Goal: Task Accomplishment & Management: Use online tool/utility

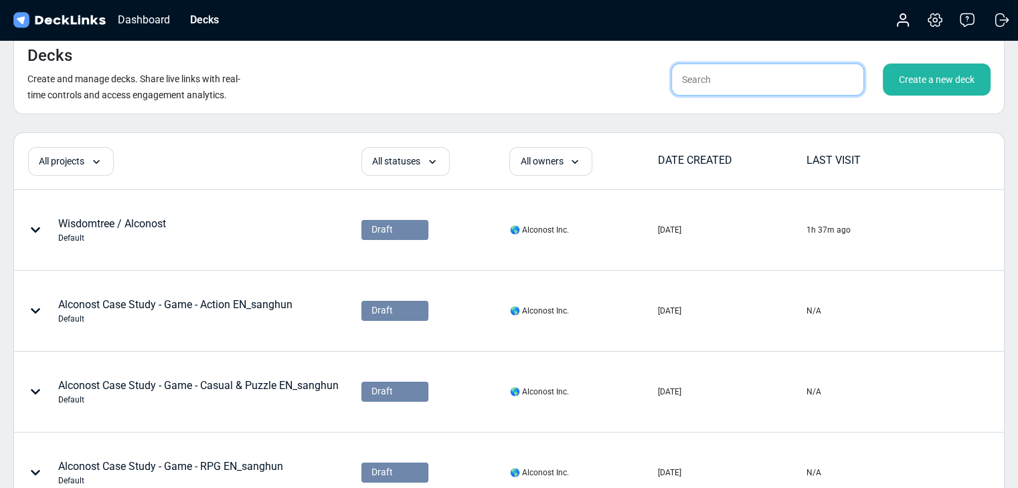
click at [761, 78] on input "text" at bounding box center [767, 80] width 193 height 32
click at [891, 86] on div "Create a new deck" at bounding box center [937, 80] width 108 height 32
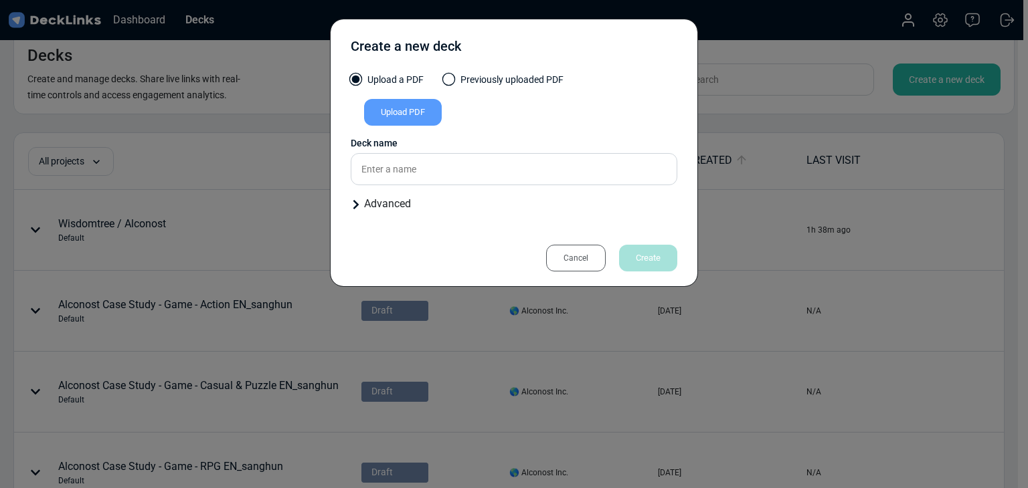
click at [421, 112] on div "Upload PDF" at bounding box center [403, 112] width 78 height 27
click at [0, 0] on input "Upload PDF" at bounding box center [0, 0] width 0 height 0
click at [403, 122] on div "Upload PDF" at bounding box center [403, 112] width 78 height 27
click at [0, 0] on input "Upload PDF" at bounding box center [0, 0] width 0 height 0
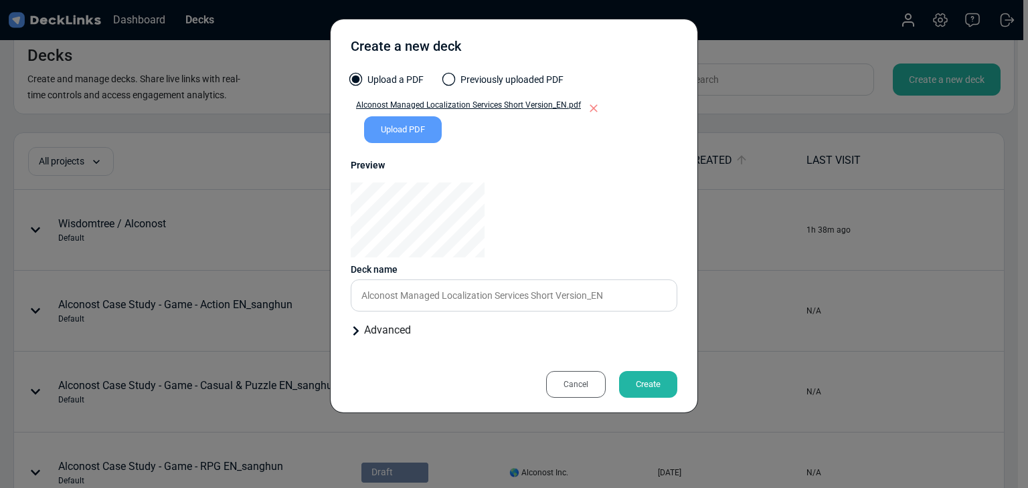
drag, startPoint x: 510, startPoint y: 50, endPoint x: 515, endPoint y: 97, distance: 47.8
click at [510, 50] on div "Create a new deck" at bounding box center [514, 49] width 327 height 33
click at [618, 300] on input "Alconost Managed Localization Services Short Version_EN" at bounding box center [514, 296] width 327 height 32
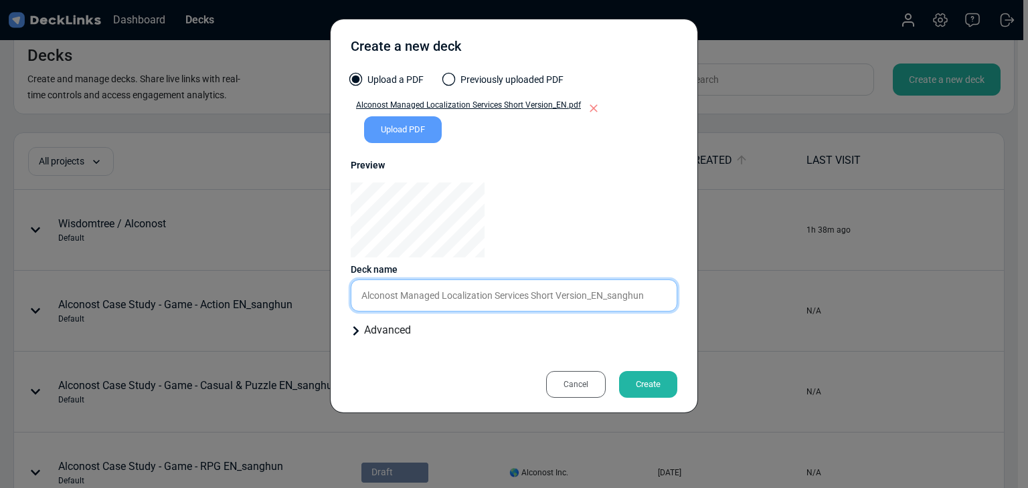
type input "Alconost Managed Localization Services Short Version_EN_sanghun"
click at [630, 381] on div "Create" at bounding box center [648, 384] width 58 height 27
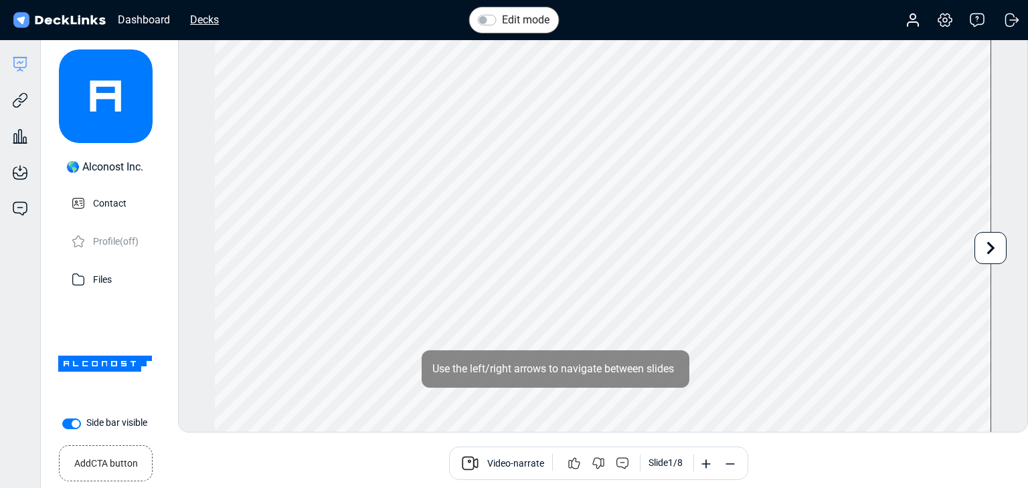
click at [198, 19] on div "Decks" at bounding box center [204, 19] width 42 height 17
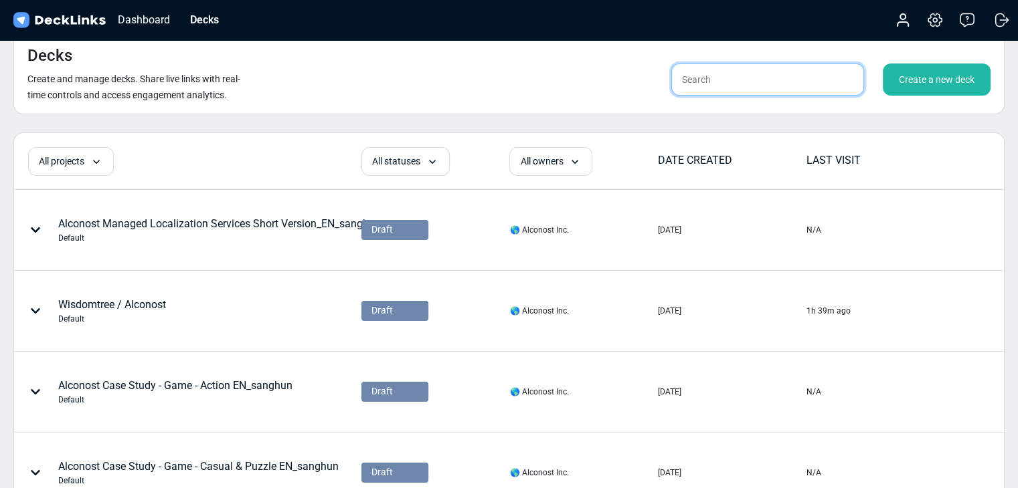
click at [821, 81] on input "text" at bounding box center [767, 80] width 193 height 32
type input "sanghun"
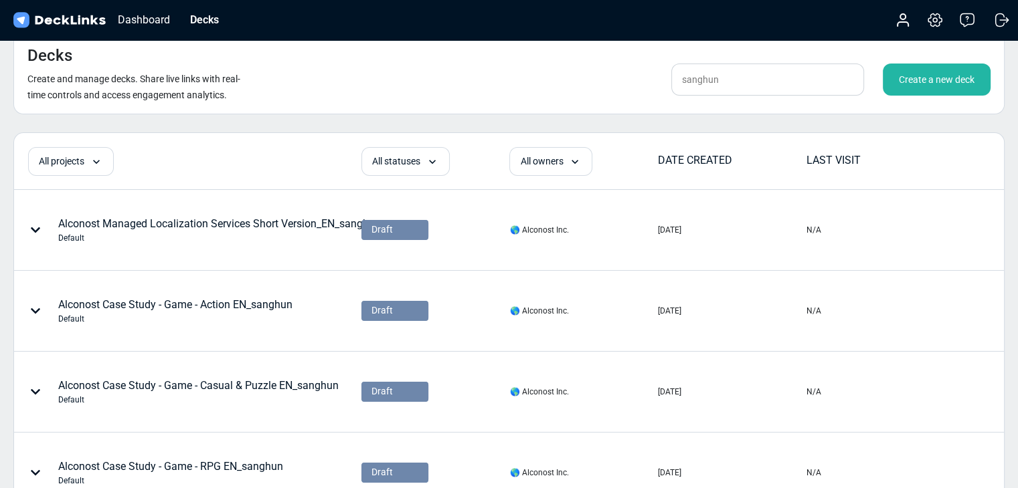
click at [947, 91] on div "Create a new deck" at bounding box center [937, 80] width 108 height 32
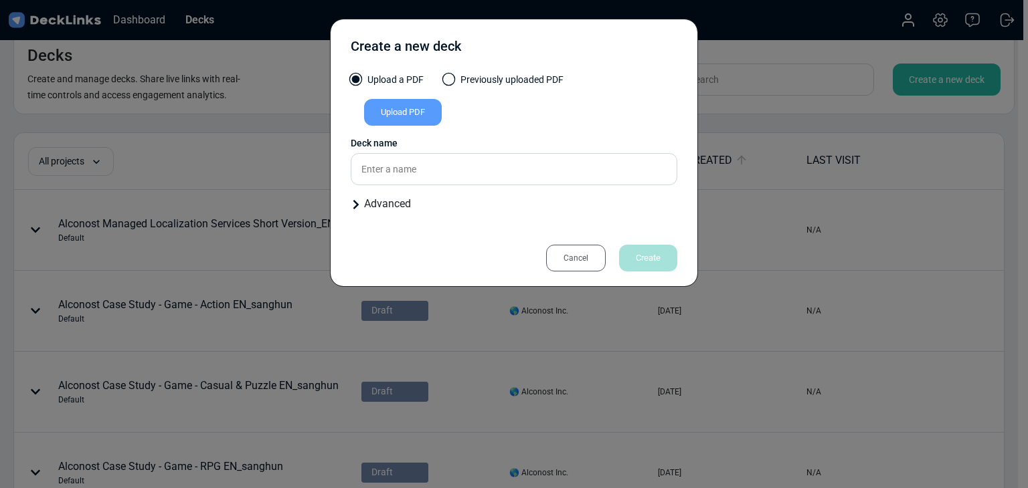
click at [418, 118] on div "Upload PDF" at bounding box center [403, 112] width 78 height 27
click at [0, 0] on input "Upload PDF" at bounding box center [0, 0] width 0 height 0
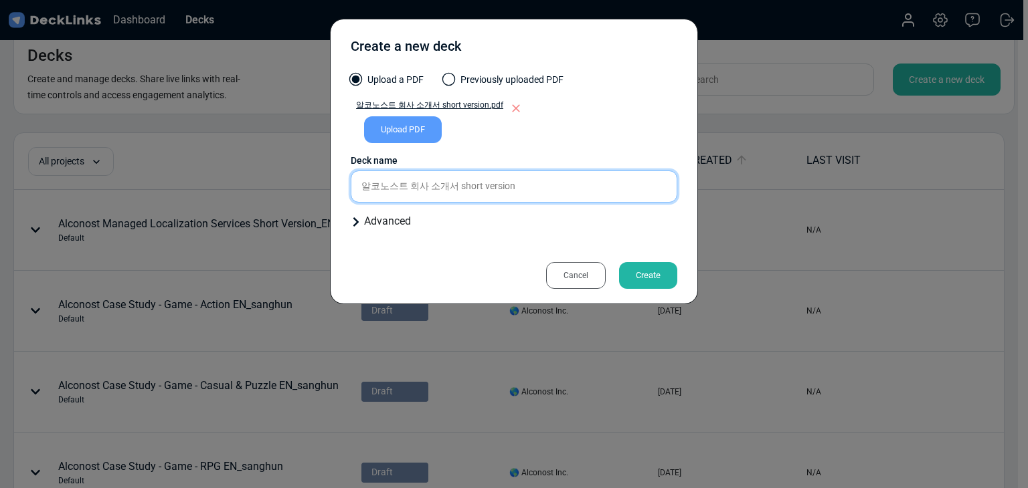
click at [567, 178] on input "알코노스트 회사 소개서 short version" at bounding box center [514, 187] width 327 height 32
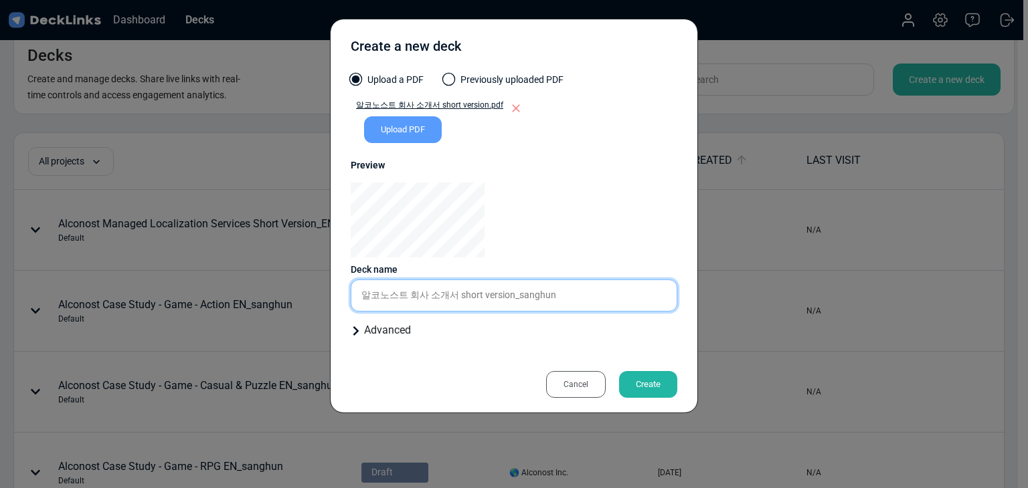
drag, startPoint x: 511, startPoint y: 295, endPoint x: 521, endPoint y: 295, distance: 9.4
click at [511, 295] on input "알코노스트 회사 소개서 short version_sanghun" at bounding box center [514, 296] width 327 height 32
type input "알코노스트 회사 소개서 short version_KO_sanghun"
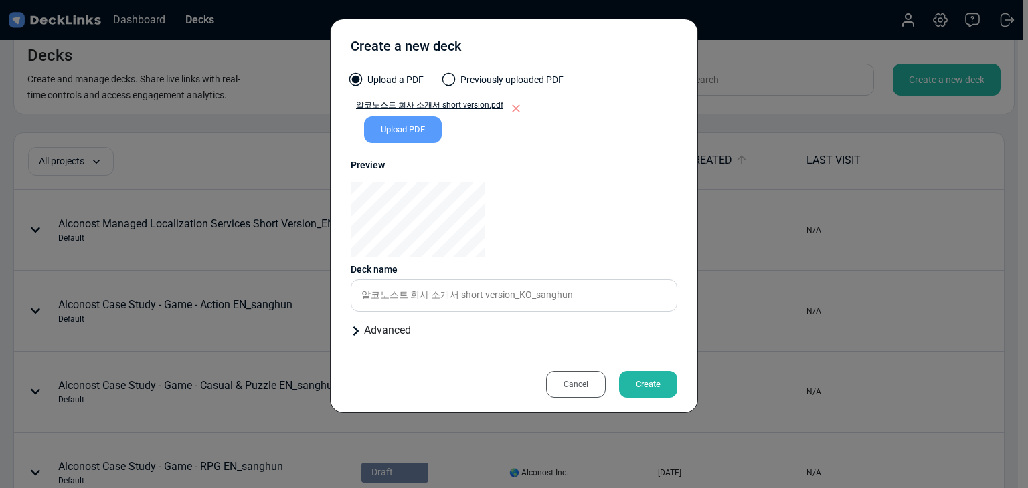
click at [647, 387] on div "Create" at bounding box center [648, 384] width 58 height 27
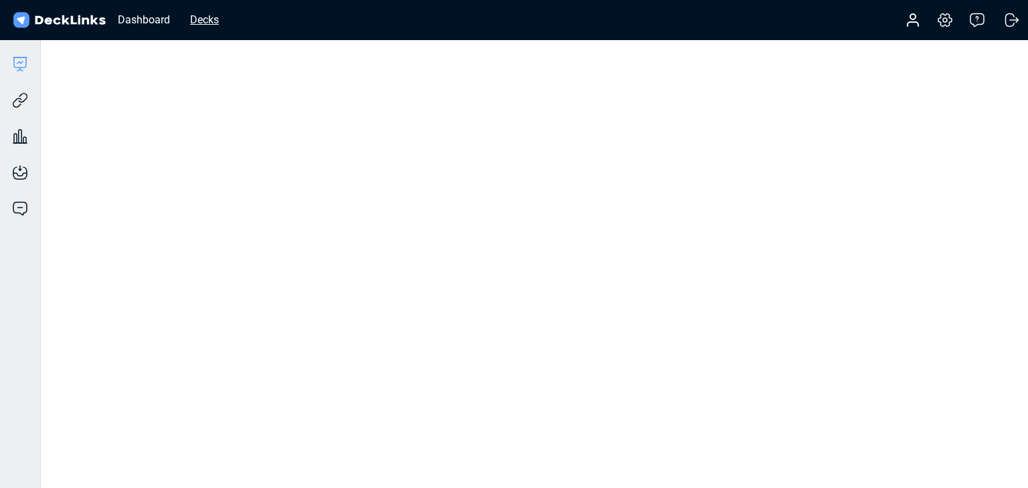
click at [194, 25] on div "Decks" at bounding box center [204, 19] width 42 height 17
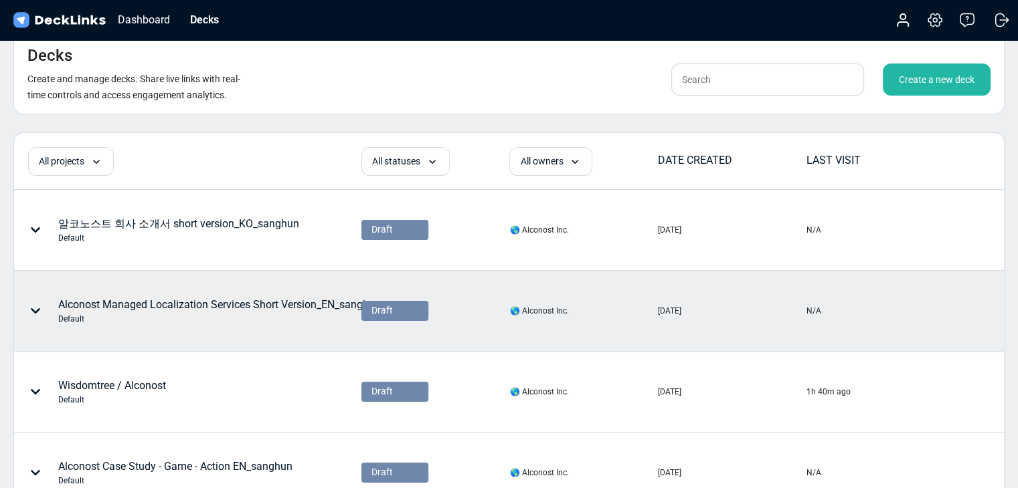
click at [286, 314] on div "Default" at bounding box center [219, 319] width 323 height 12
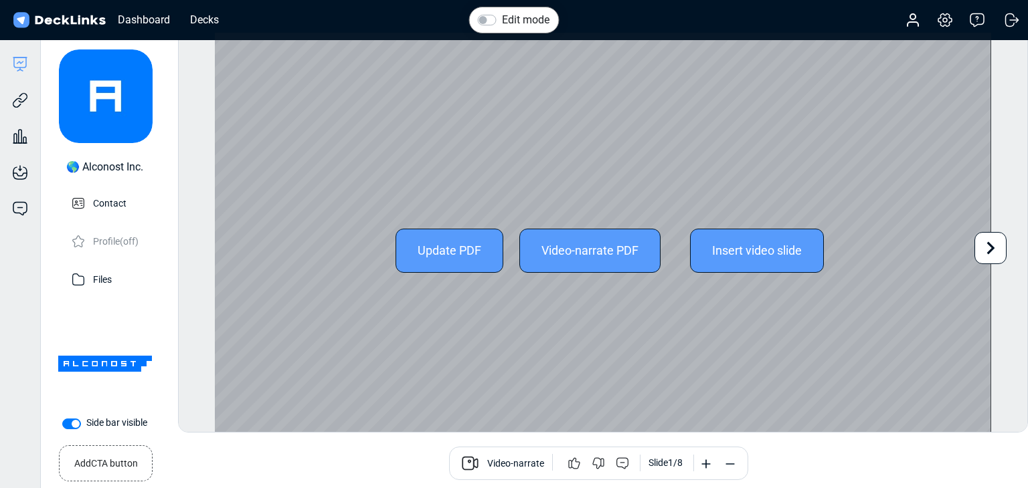
click at [980, 248] on icon at bounding box center [990, 248] width 25 height 25
click at [987, 247] on icon at bounding box center [990, 248] width 25 height 25
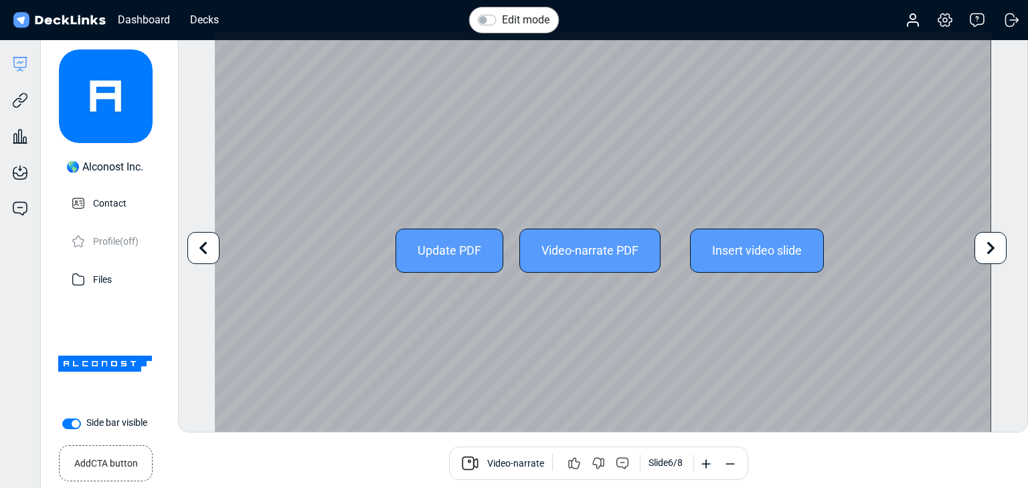
click at [987, 247] on icon at bounding box center [990, 248] width 25 height 25
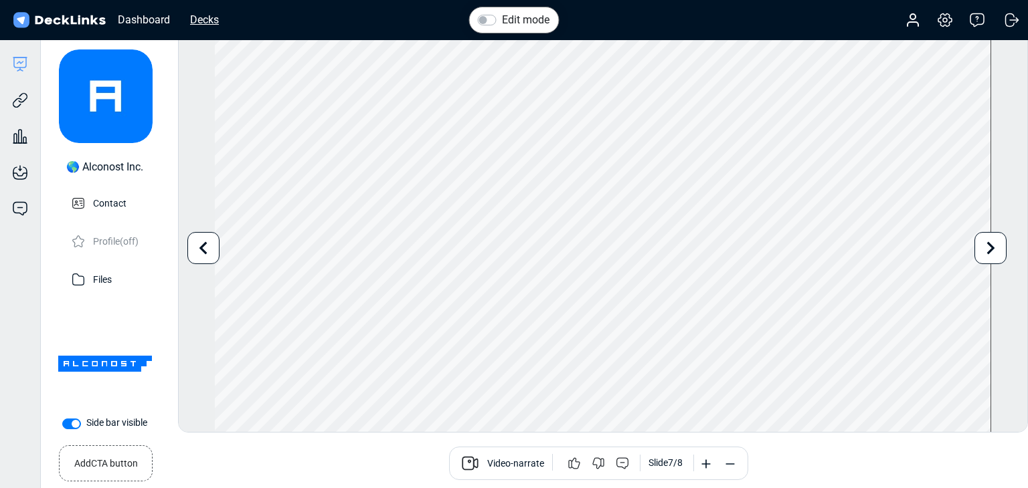
click at [189, 25] on div "Decks" at bounding box center [204, 19] width 42 height 17
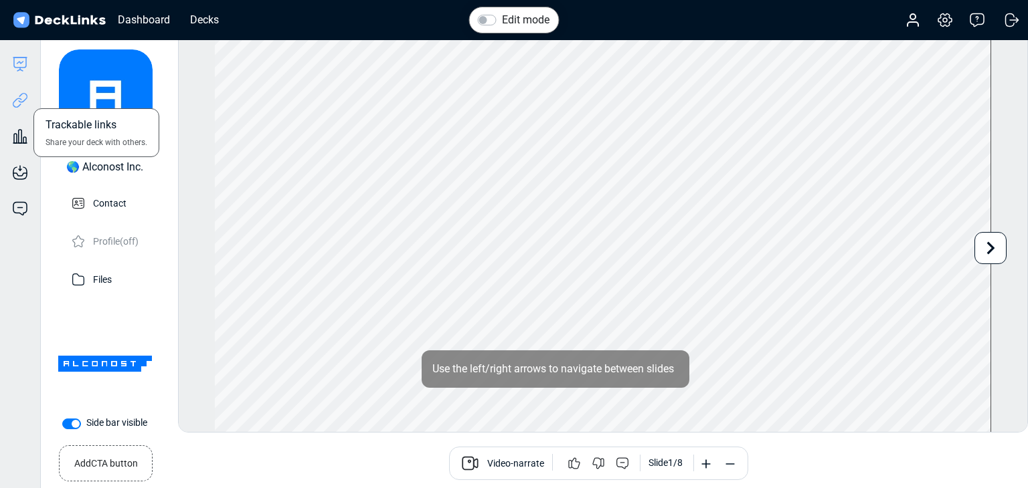
click at [24, 103] on icon at bounding box center [20, 100] width 16 height 16
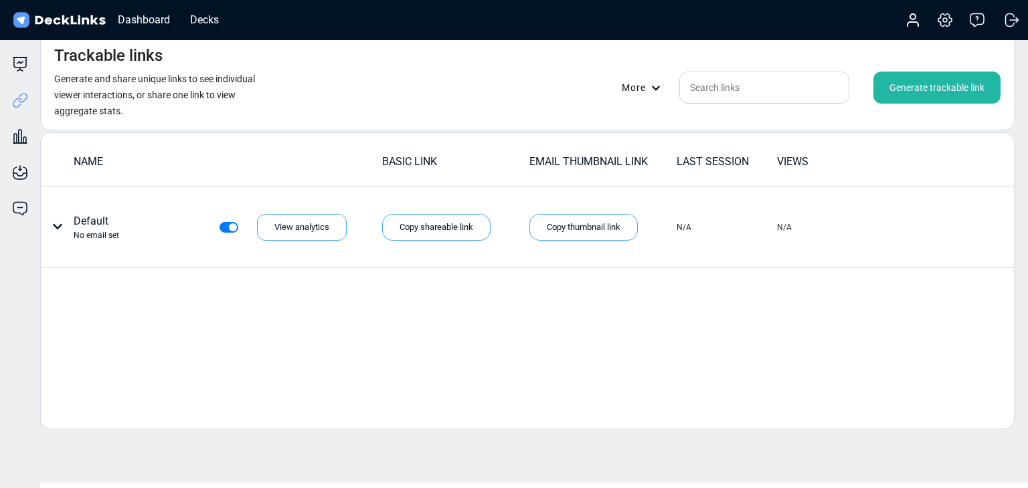
click at [958, 86] on div "Generate trackable link" at bounding box center [936, 88] width 127 height 32
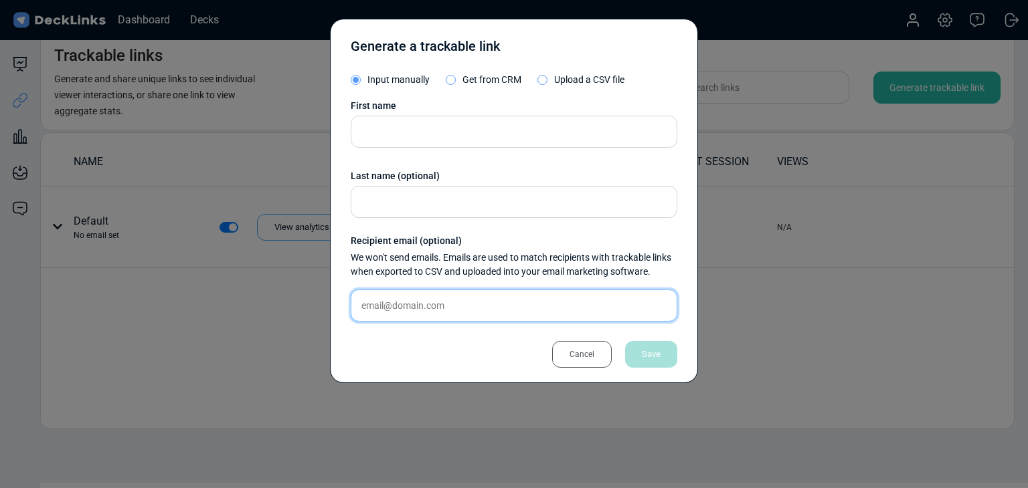
click at [434, 290] on input "text" at bounding box center [514, 306] width 327 height 32
paste input "[PERSON_NAME][EMAIL_ADDRESS][DOMAIN_NAME]"
type input "[PERSON_NAME][EMAIL_ADDRESS][DOMAIN_NAME]"
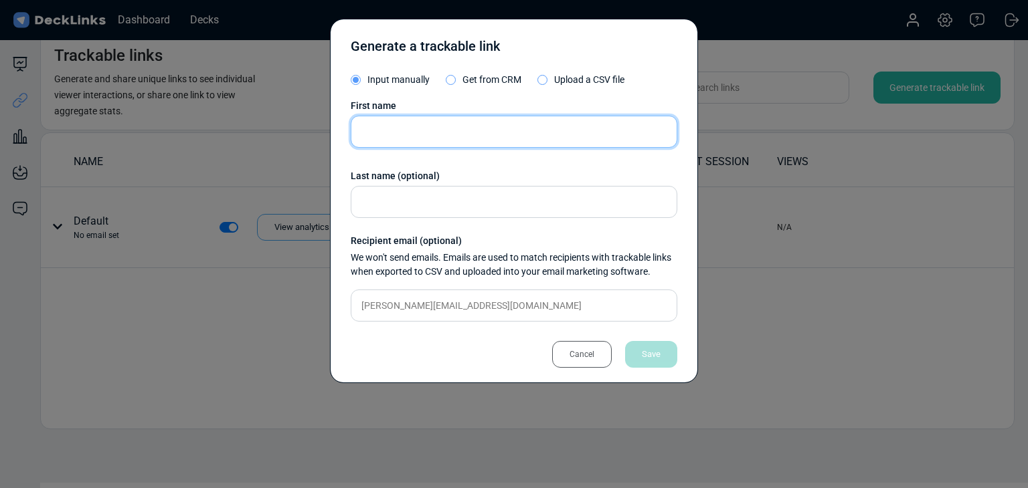
click at [452, 132] on input "text" at bounding box center [514, 132] width 327 height 32
paste input "[PERSON_NAME]"
type input "[PERSON_NAME]"
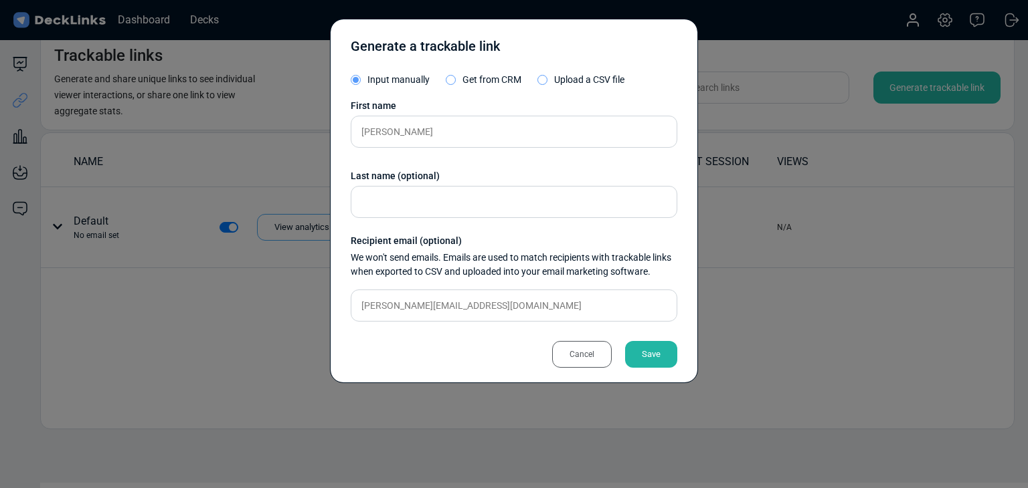
click at [647, 355] on div "Save" at bounding box center [651, 354] width 52 height 27
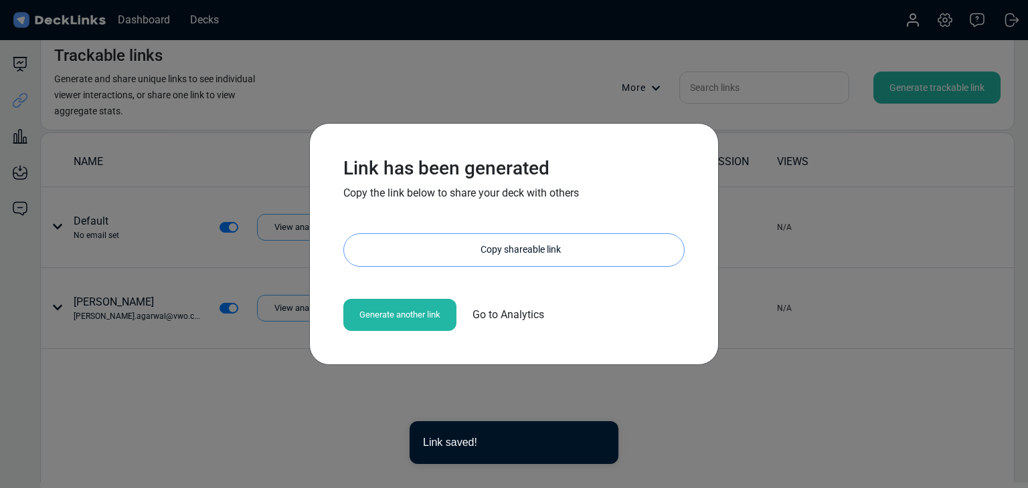
click at [482, 239] on div "Copy shareable link" at bounding box center [520, 250] width 327 height 32
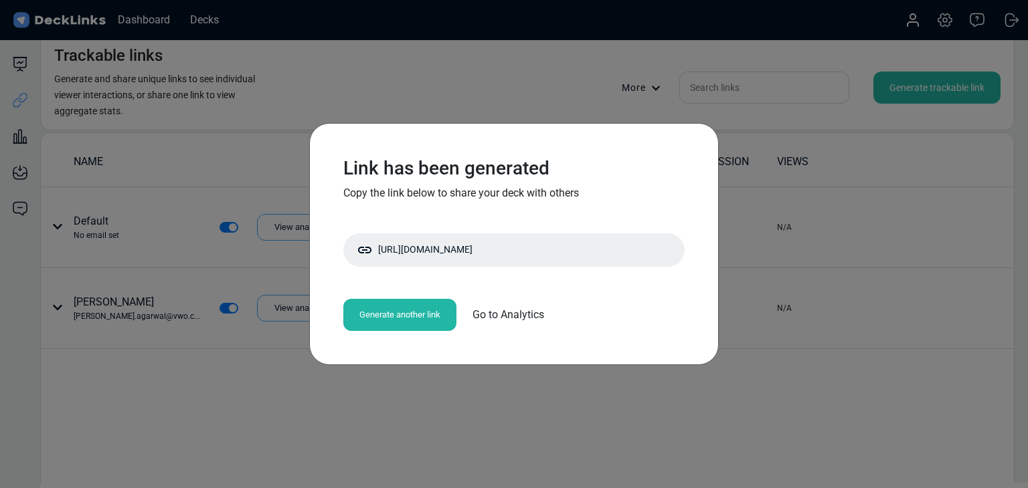
click at [201, 399] on div "Link has been generated Copy the link below to share your deck with others [URL…" at bounding box center [514, 244] width 1028 height 488
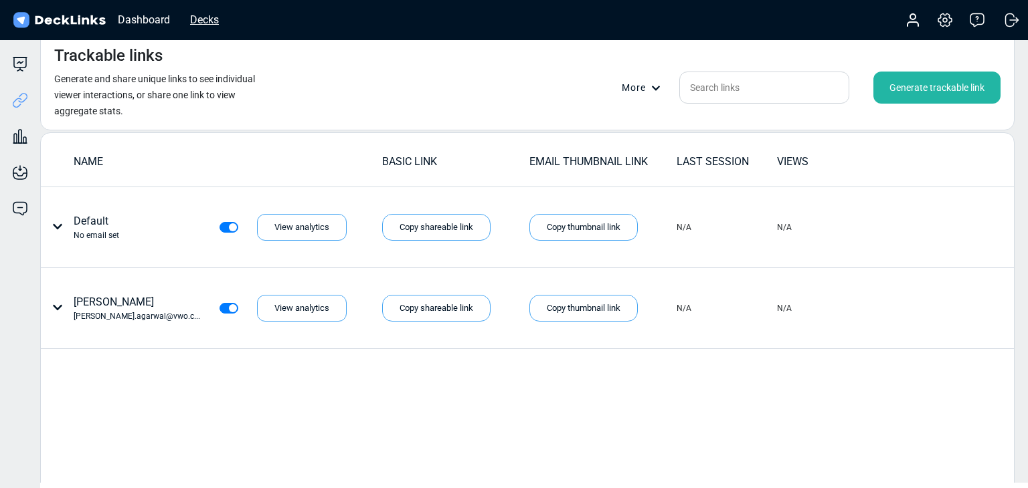
click at [185, 25] on div "Decks" at bounding box center [204, 19] width 42 height 17
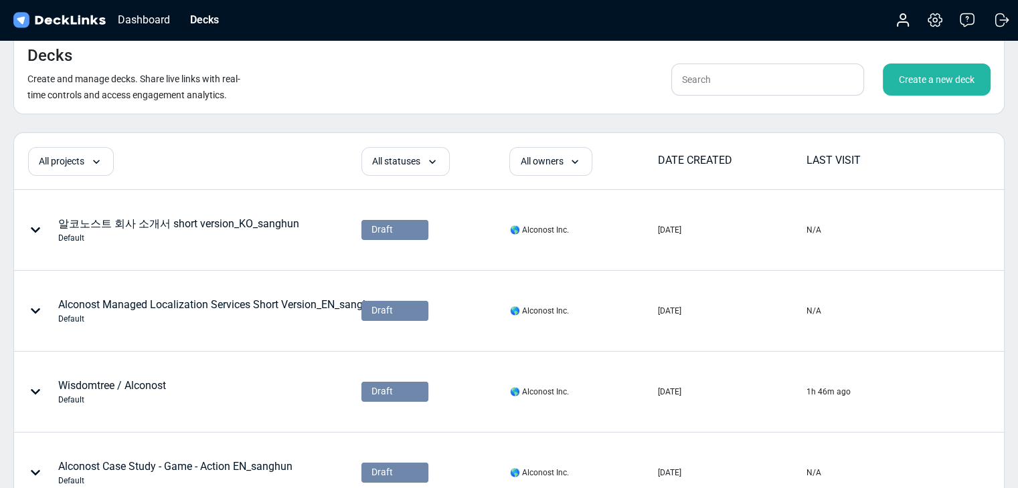
click at [906, 82] on div "Create a new deck" at bounding box center [937, 80] width 108 height 32
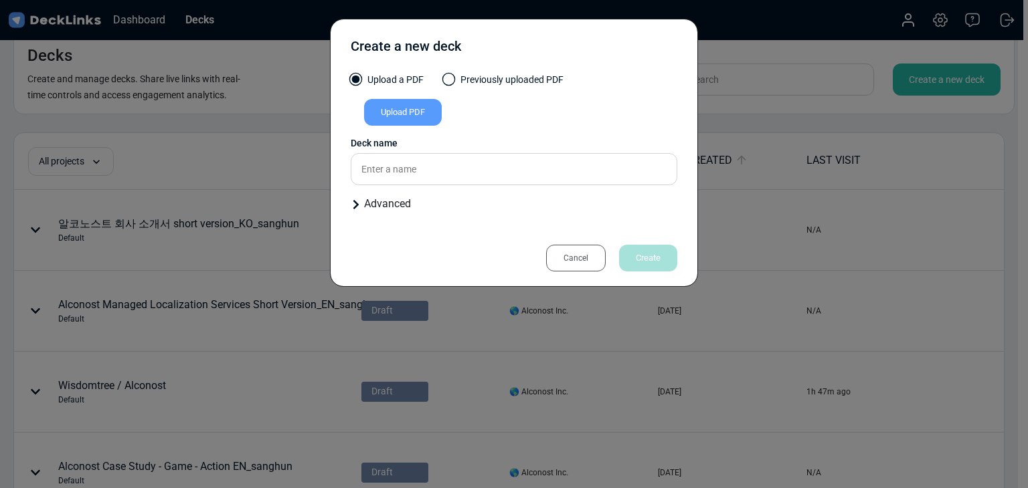
click at [387, 106] on div "Upload PDF" at bounding box center [403, 112] width 78 height 27
click at [0, 0] on input "Upload PDF" at bounding box center [0, 0] width 0 height 0
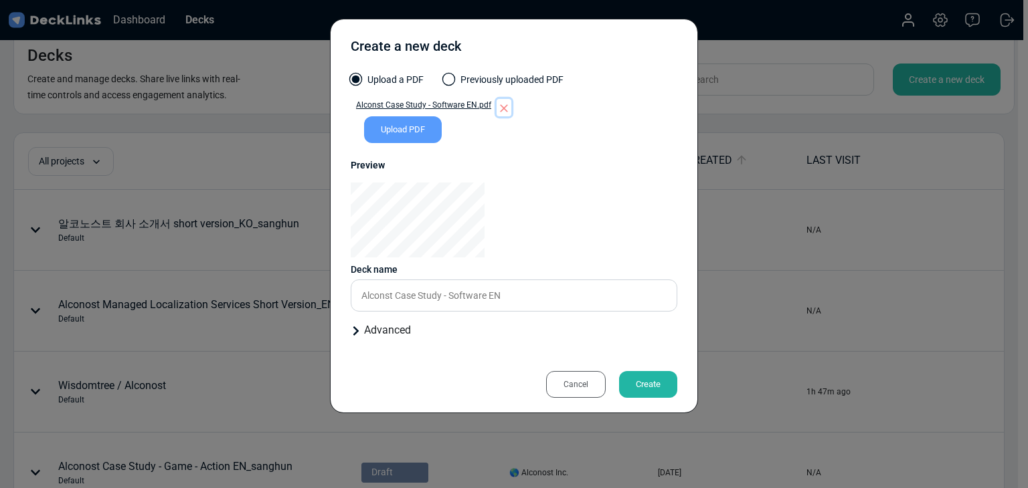
click at [503, 112] on icon "button" at bounding box center [503, 108] width 13 height 13
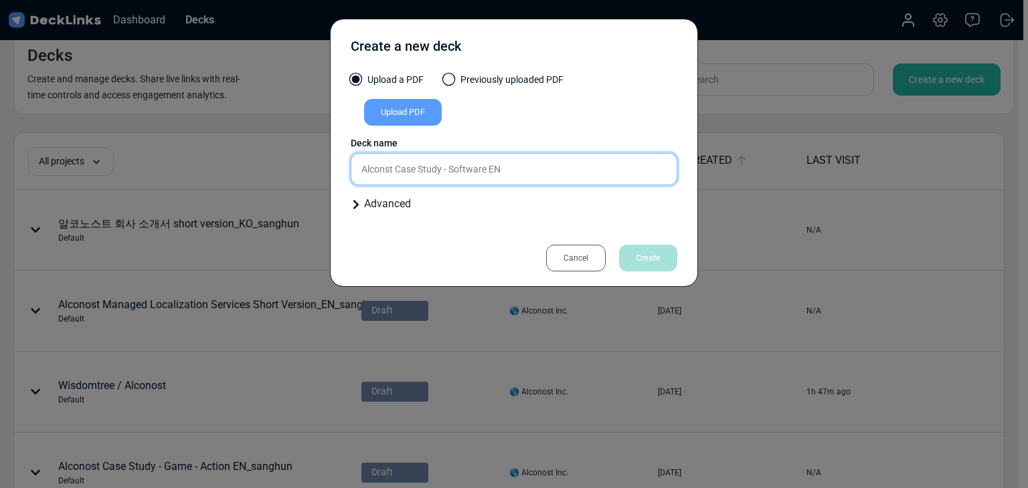
drag, startPoint x: 502, startPoint y: 166, endPoint x: 511, endPoint y: 167, distance: 9.4
click at [502, 166] on input "Alconst Case Study - Software EN" at bounding box center [514, 169] width 327 height 32
click at [523, 167] on input "Alconst Case Study - Software EN" at bounding box center [514, 169] width 327 height 32
click at [554, 179] on input "Alconst Case Study - Software EN" at bounding box center [514, 169] width 327 height 32
click at [407, 112] on div "Upload PDF" at bounding box center [403, 112] width 78 height 27
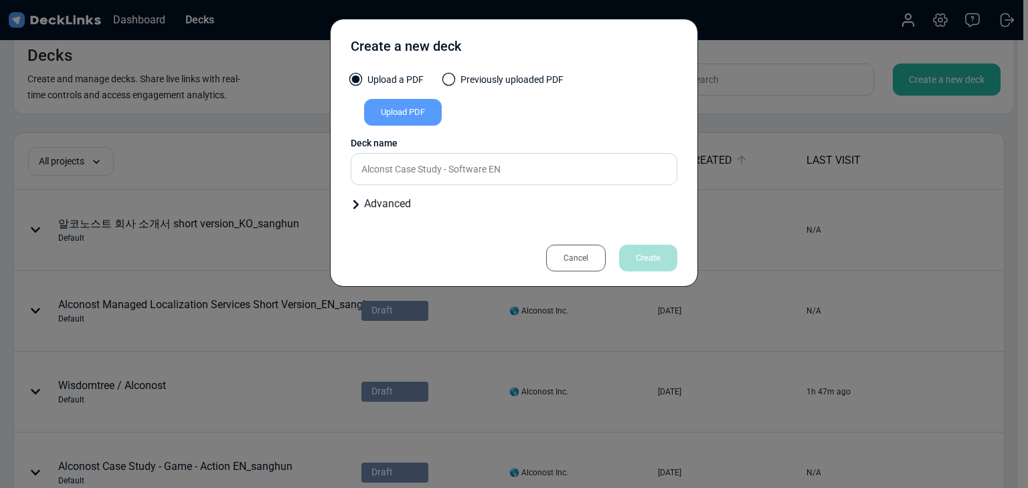
click at [0, 0] on input "Upload PDF" at bounding box center [0, 0] width 0 height 0
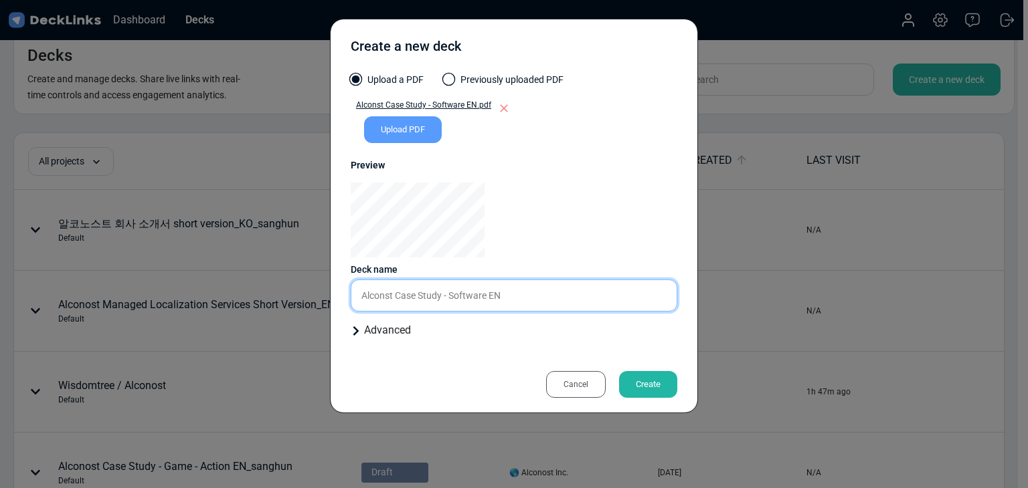
click at [570, 288] on input "Alconst Case Study - Software EN" at bounding box center [514, 296] width 327 height 32
click at [377, 295] on input "Alconst Case Study - Software EN_sanghun" at bounding box center [514, 296] width 327 height 32
click at [383, 294] on input "Alconst Case Study - Software EN_sanghun" at bounding box center [514, 296] width 327 height 32
type input "Alconost Case Study - Software EN_sanghun"
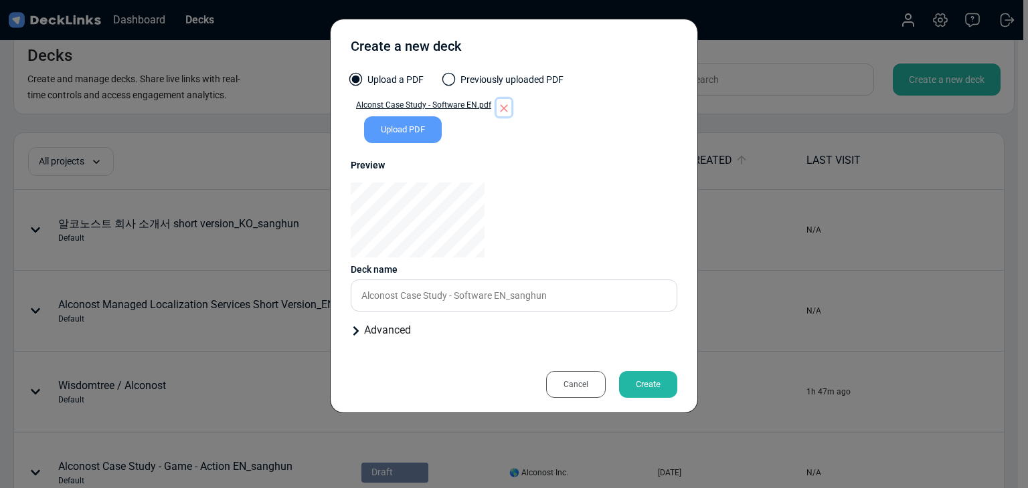
click at [497, 114] on icon "button" at bounding box center [503, 108] width 13 height 13
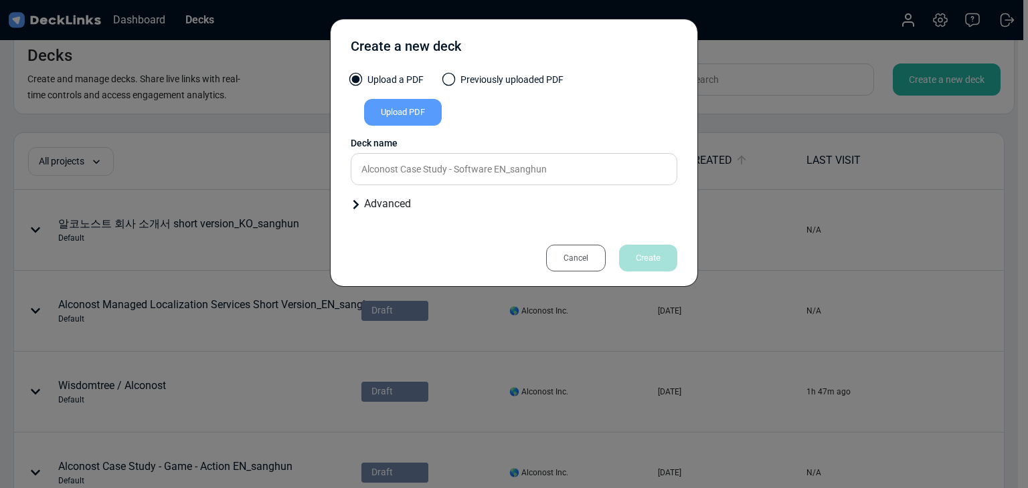
drag, startPoint x: 541, startPoint y: 37, endPoint x: 547, endPoint y: 93, distance: 56.5
click at [541, 37] on div "Create a new deck" at bounding box center [514, 49] width 327 height 33
click at [426, 118] on div "Upload PDF" at bounding box center [403, 112] width 78 height 27
click at [0, 0] on input "Upload PDF" at bounding box center [0, 0] width 0 height 0
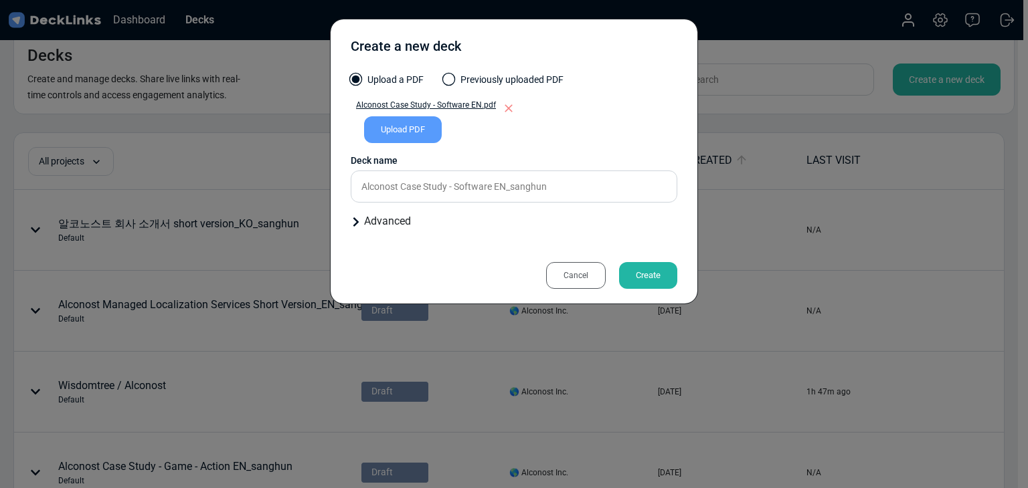
click at [632, 264] on div "Create" at bounding box center [648, 275] width 58 height 27
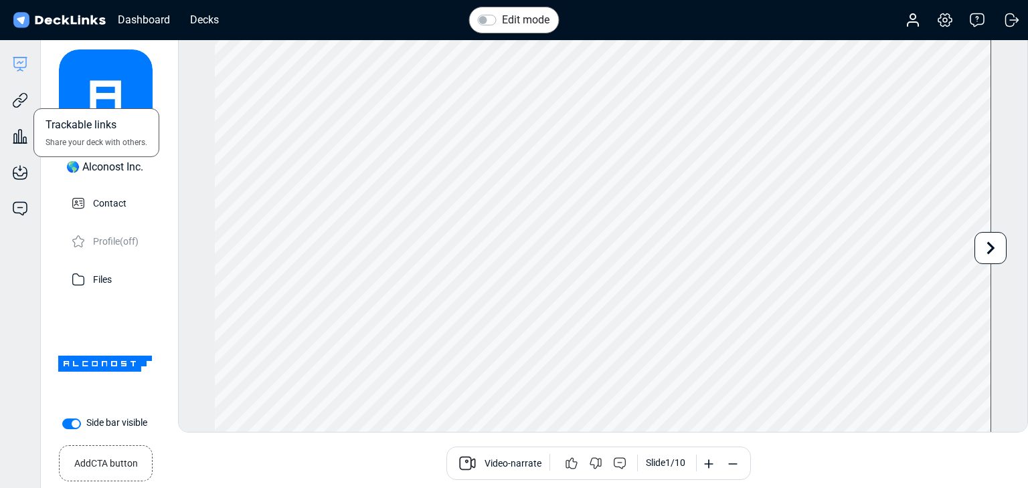
click at [31, 101] on div "Trackable links Share your deck with others." at bounding box center [20, 90] width 40 height 36
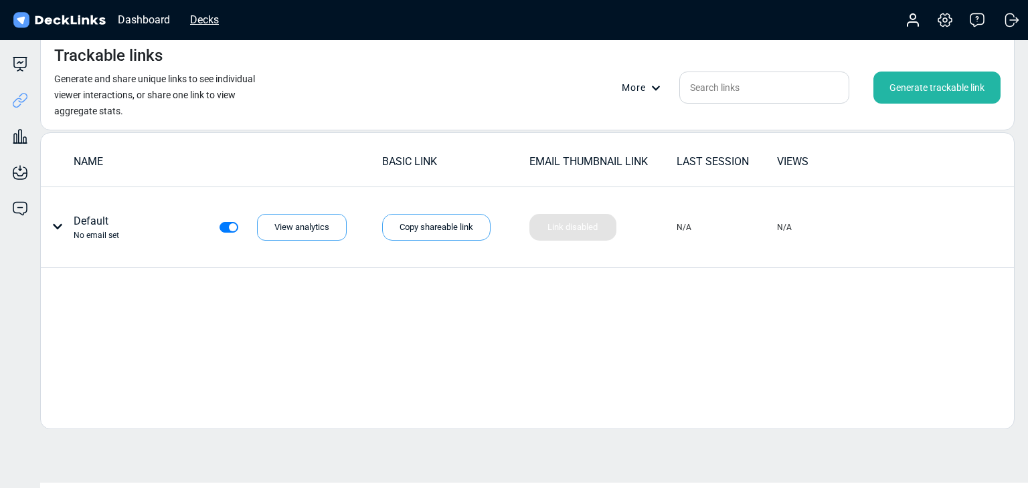
click at [193, 25] on div "Decks" at bounding box center [204, 19] width 42 height 17
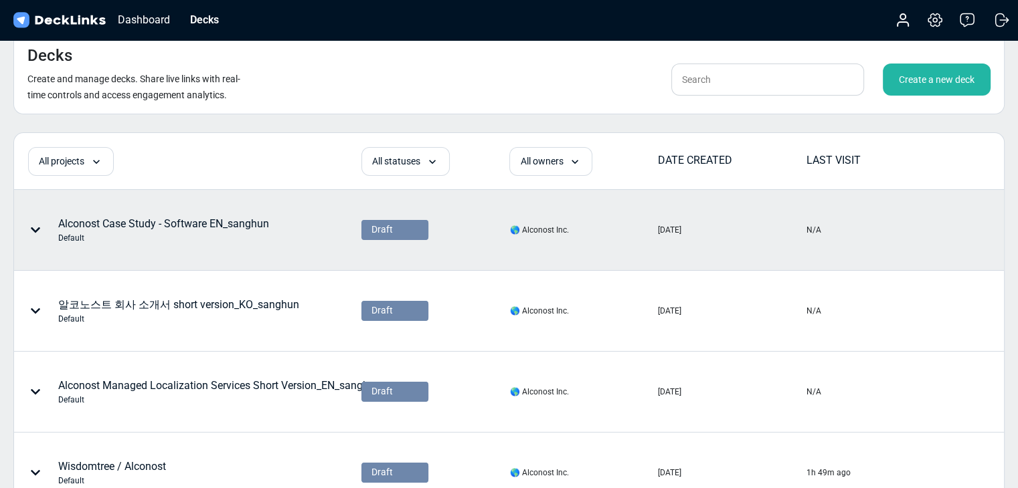
click at [118, 228] on div "Alconost Case Study - Software EN_sanghun Default" at bounding box center [163, 230] width 211 height 28
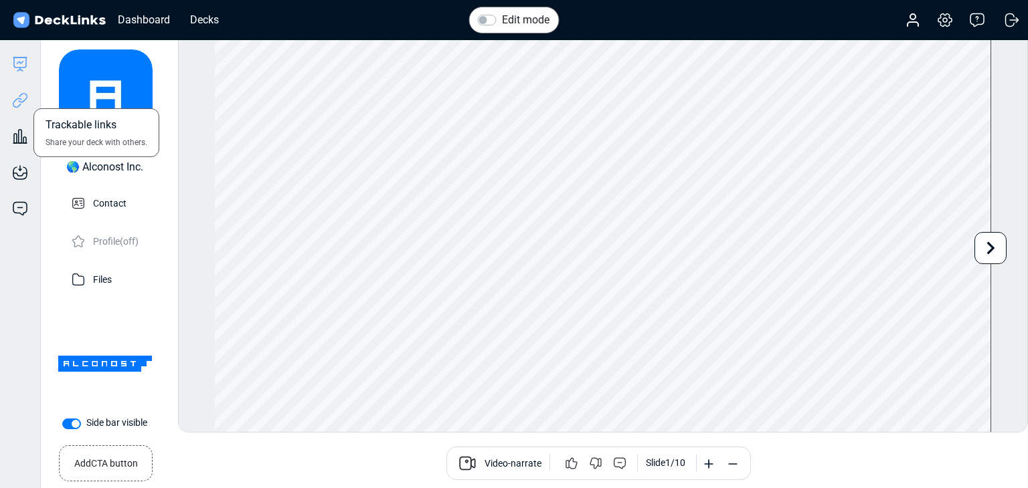
click at [25, 98] on icon at bounding box center [20, 100] width 16 height 16
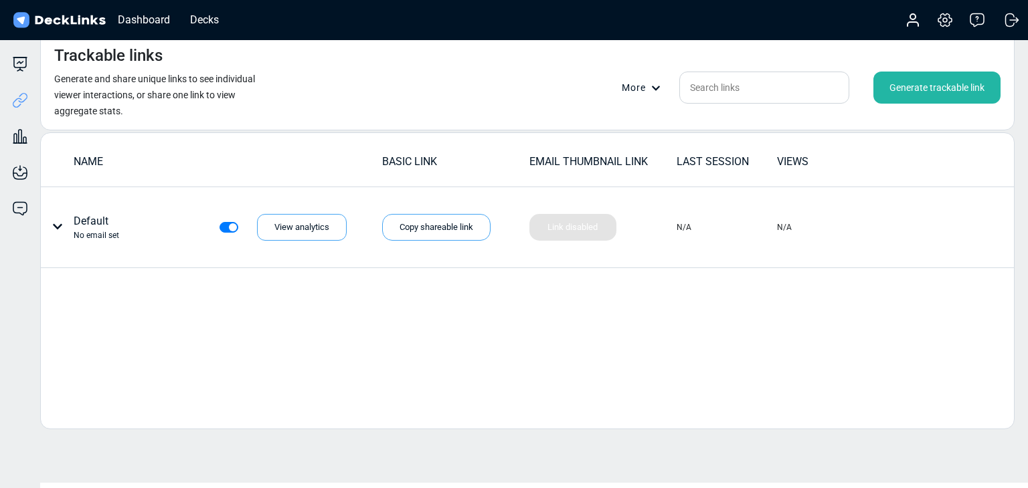
click at [907, 86] on div "Generate trackable link" at bounding box center [936, 88] width 127 height 32
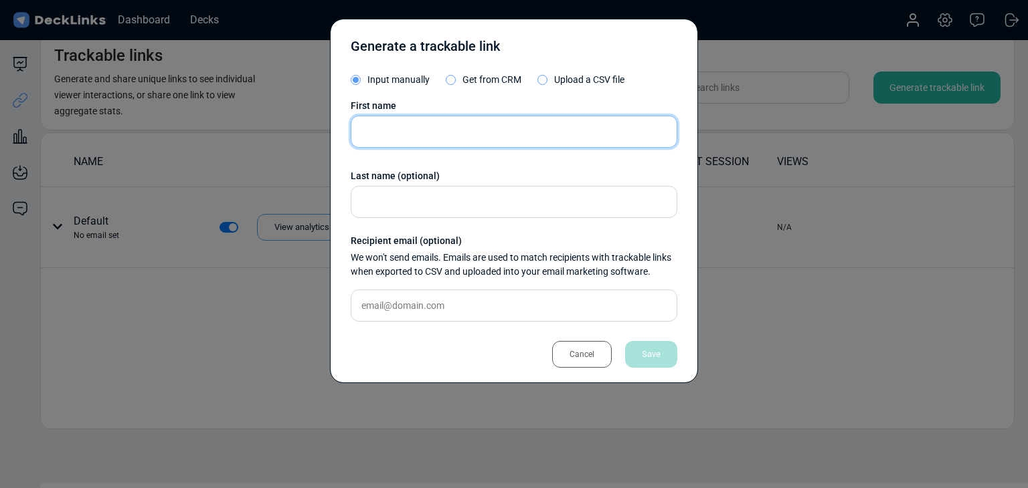
click at [428, 132] on input "text" at bounding box center [514, 132] width 327 height 32
paste input "[PERSON_NAME]"
type input "[PERSON_NAME]"
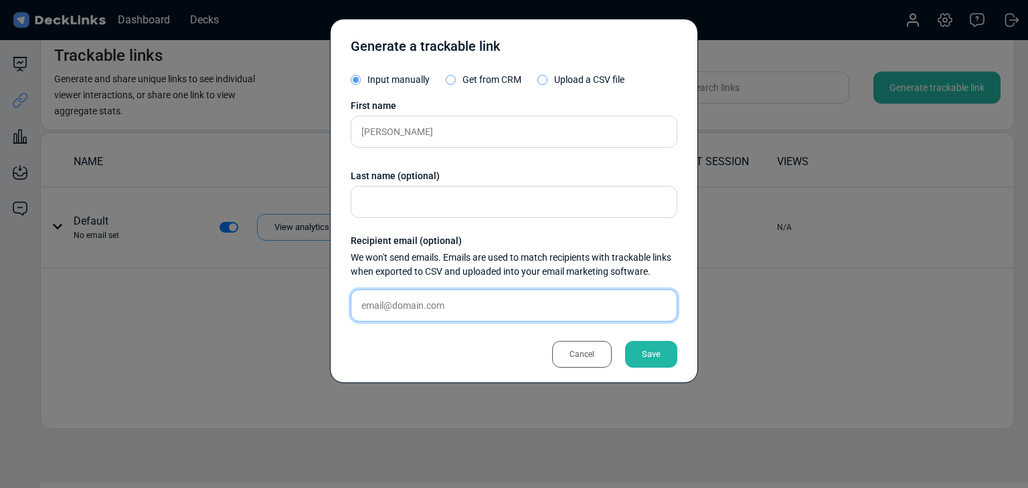
click at [510, 292] on input "text" at bounding box center [514, 306] width 327 height 32
click at [514, 297] on input "text" at bounding box center [514, 306] width 327 height 32
paste input "[PERSON_NAME][EMAIL_ADDRESS][DOMAIN_NAME]"
type input "[PERSON_NAME][EMAIL_ADDRESS][DOMAIN_NAME]"
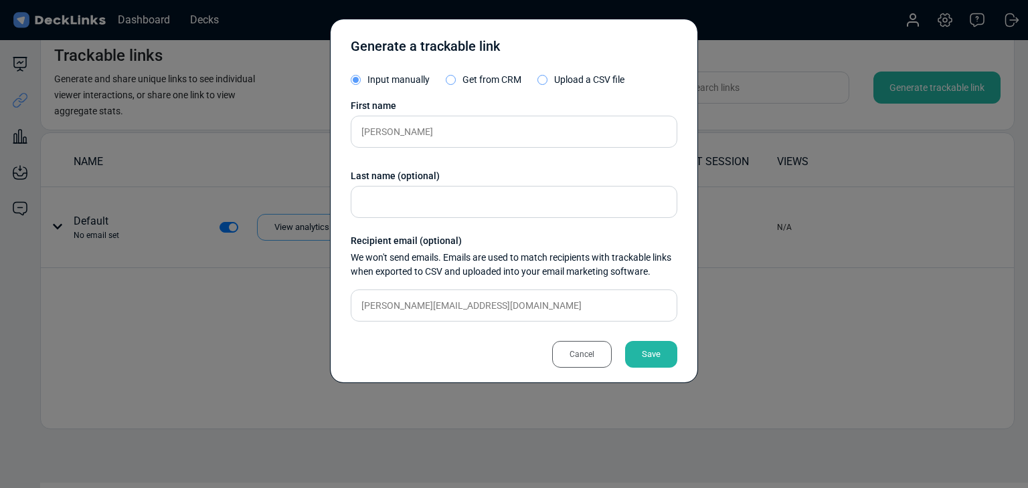
click at [644, 349] on div "Save" at bounding box center [651, 354] width 52 height 27
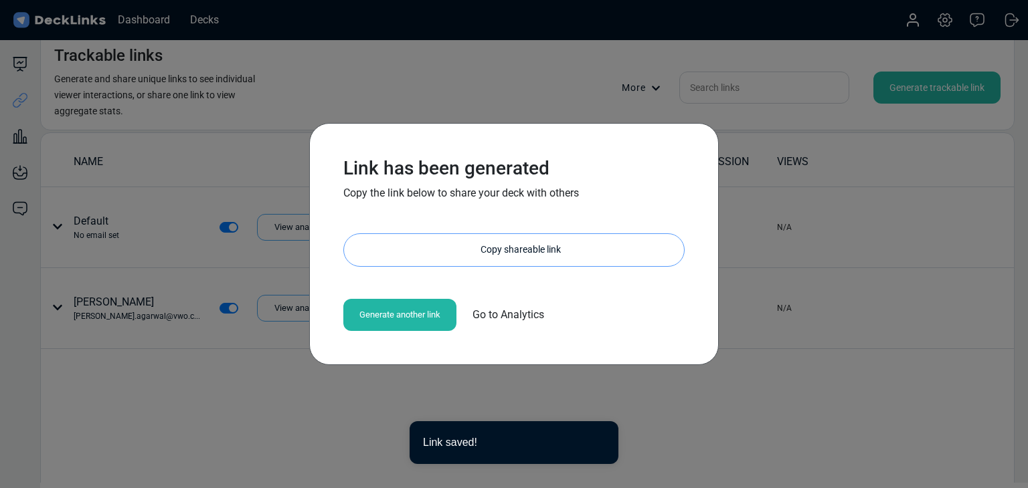
click at [500, 245] on div "Copy shareable link" at bounding box center [520, 250] width 327 height 32
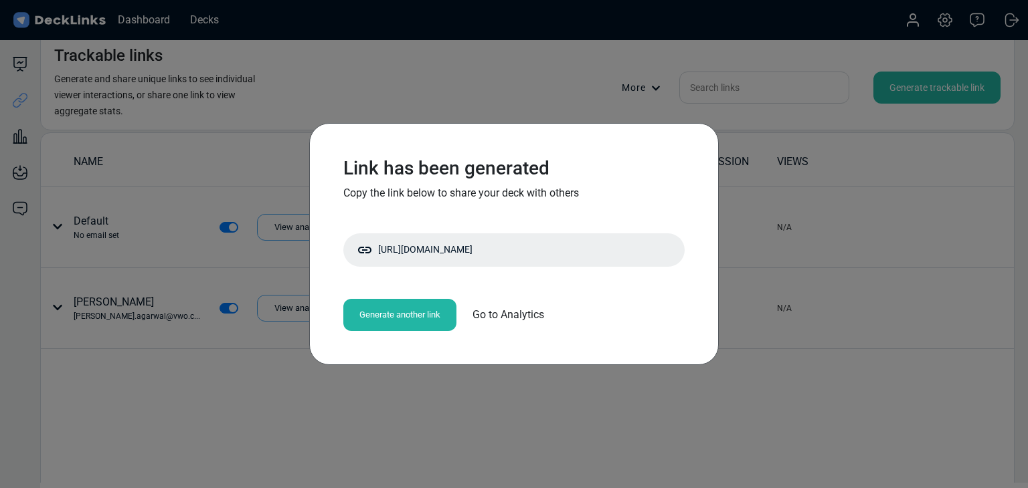
click at [185, 169] on div "Link has been generated Copy the link below to share your deck with others [URL…" at bounding box center [514, 244] width 1028 height 488
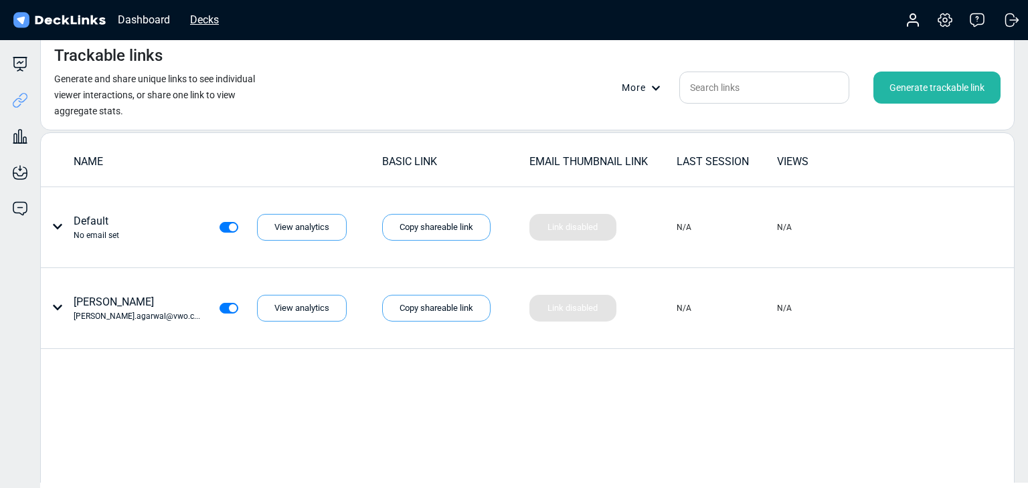
click at [217, 18] on div "Decks" at bounding box center [204, 19] width 42 height 17
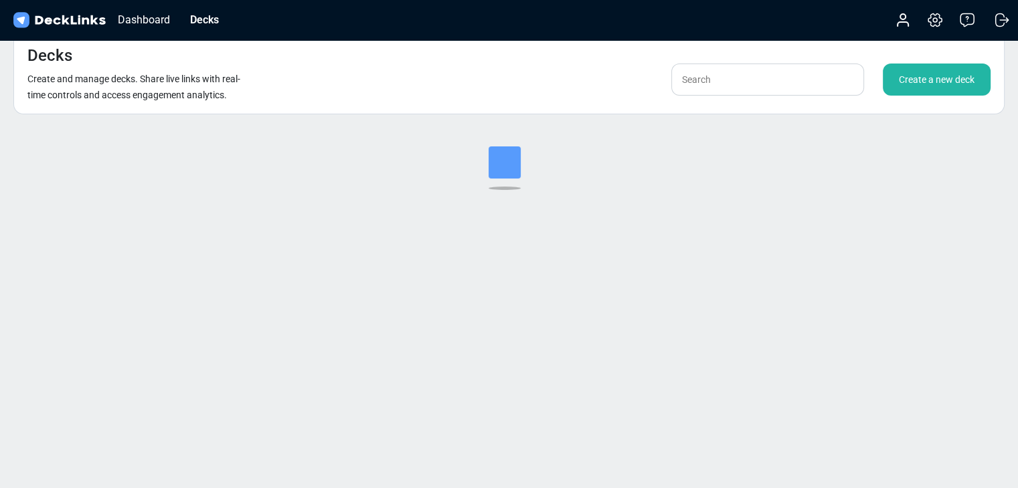
click at [931, 92] on div "Create a new deck" at bounding box center [937, 80] width 108 height 32
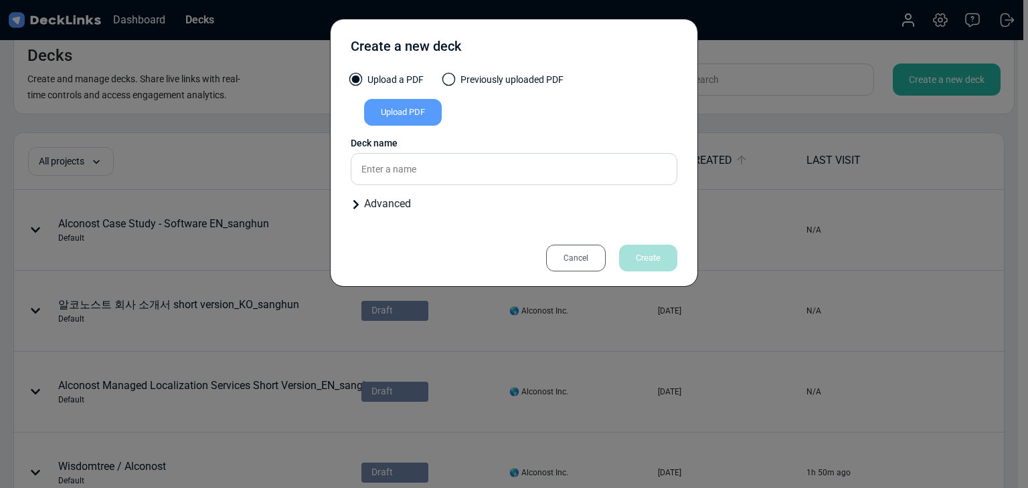
click at [395, 132] on div "Upload a PDF Previously uploaded PDF Upload PDF Uploaded by All users All users…" at bounding box center [514, 148] width 327 height 150
click at [402, 115] on div "Upload PDF" at bounding box center [403, 112] width 78 height 27
click at [0, 0] on input "Upload PDF" at bounding box center [0, 0] width 0 height 0
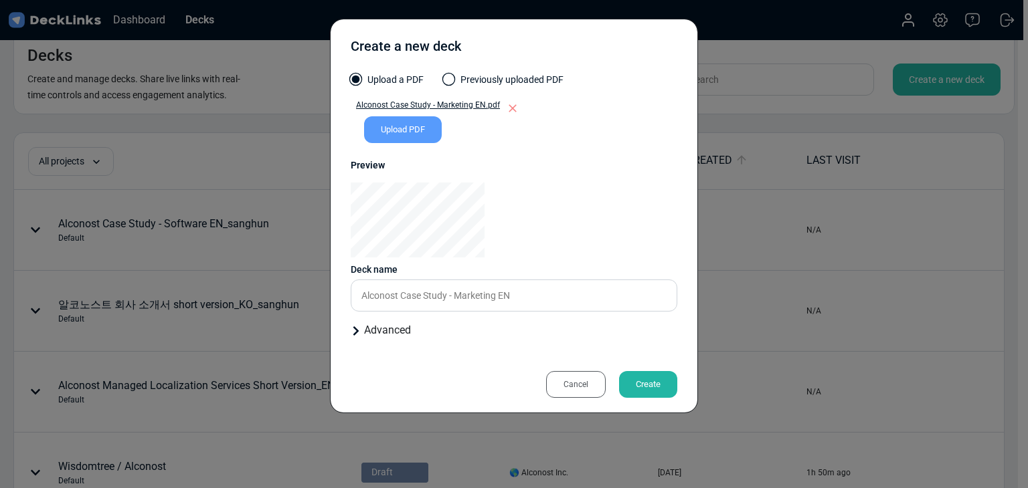
click at [525, 56] on div "Create a new deck" at bounding box center [514, 49] width 327 height 33
click at [506, 108] on icon "button" at bounding box center [512, 108] width 13 height 13
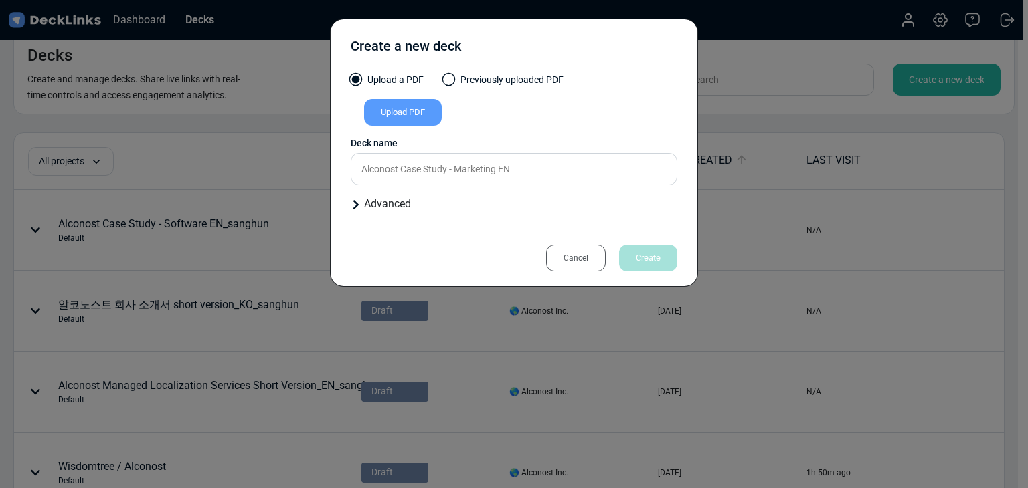
click at [433, 111] on div "Upload PDF" at bounding box center [403, 112] width 78 height 27
click at [0, 0] on input "Upload PDF" at bounding box center [0, 0] width 0 height 0
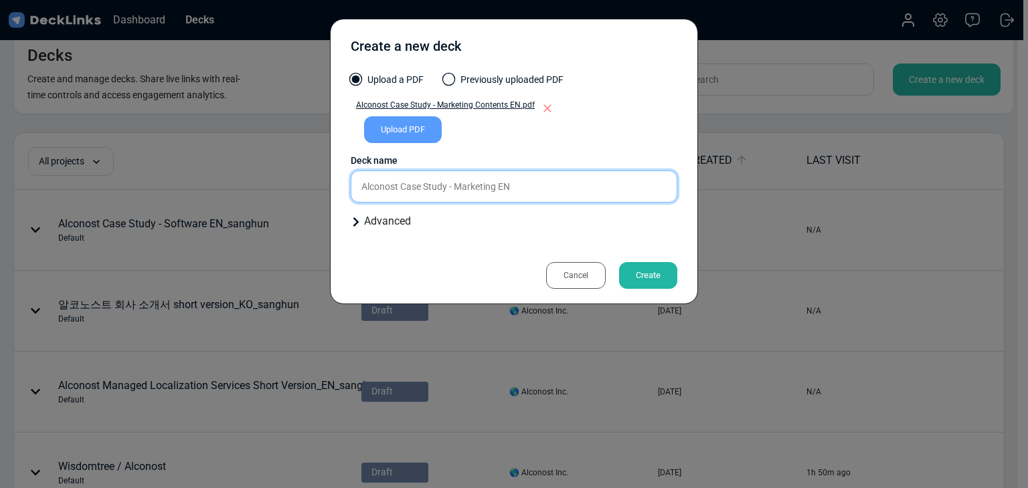
click at [535, 191] on input "Alconost Case Study - Marketing EN" at bounding box center [514, 187] width 327 height 32
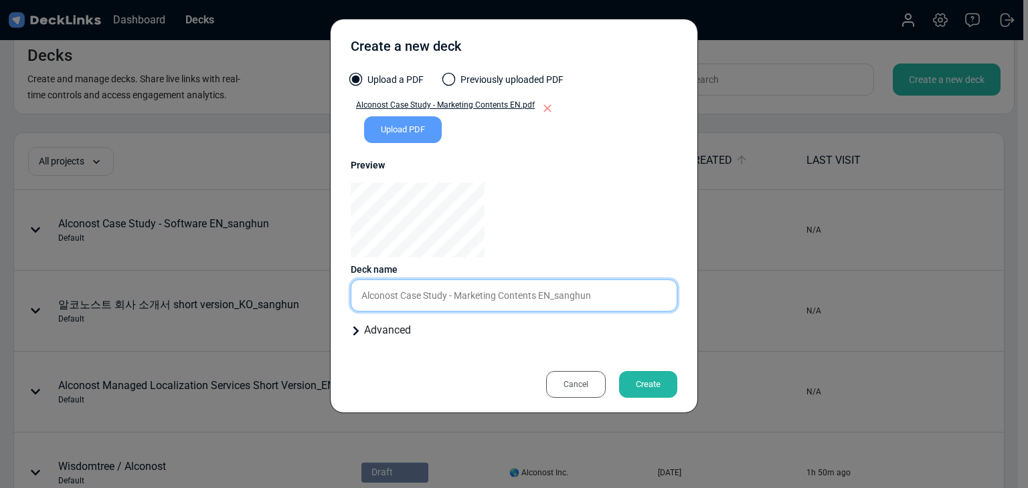
type input "Alconost Case Study - Marketing Contents EN_sanghun"
click at [651, 391] on div "Create" at bounding box center [648, 384] width 58 height 27
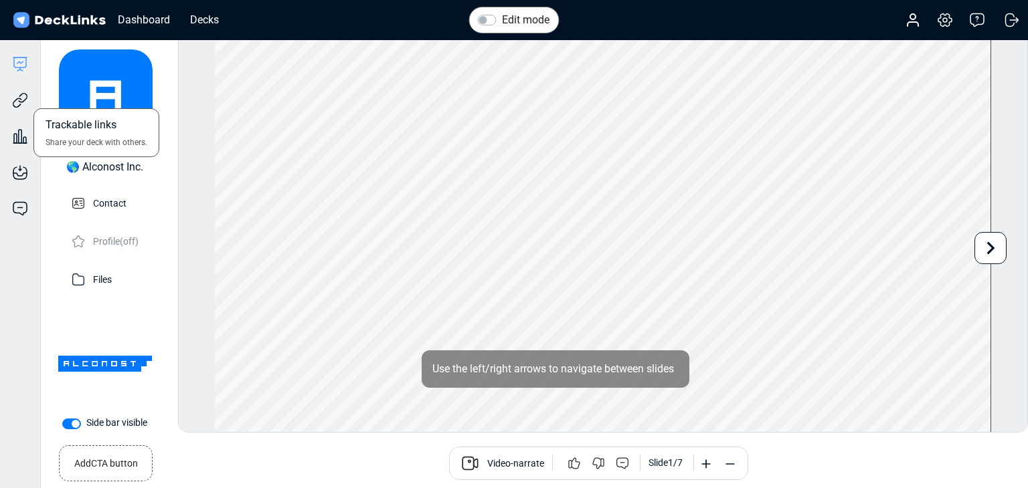
click at [27, 96] on icon at bounding box center [22, 98] width 9 height 10
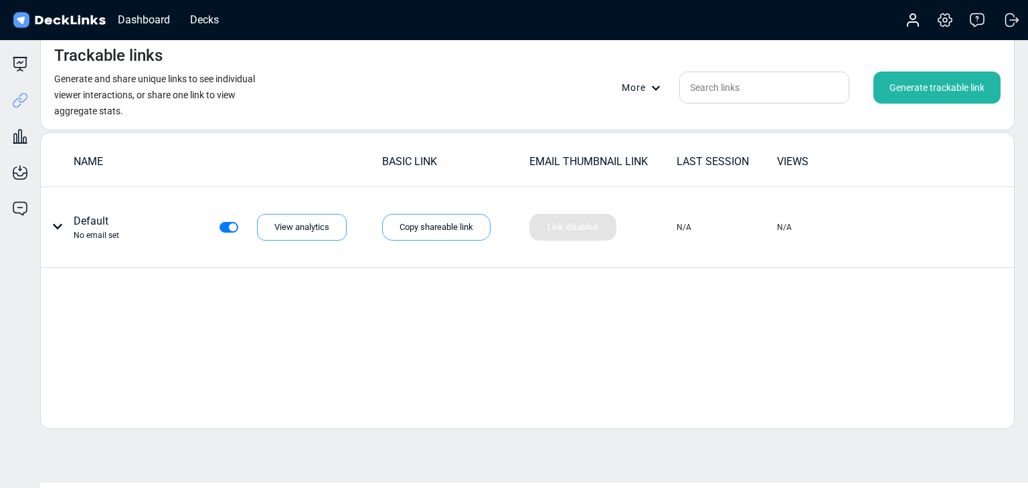
click at [976, 86] on div "Generate trackable link" at bounding box center [936, 88] width 127 height 32
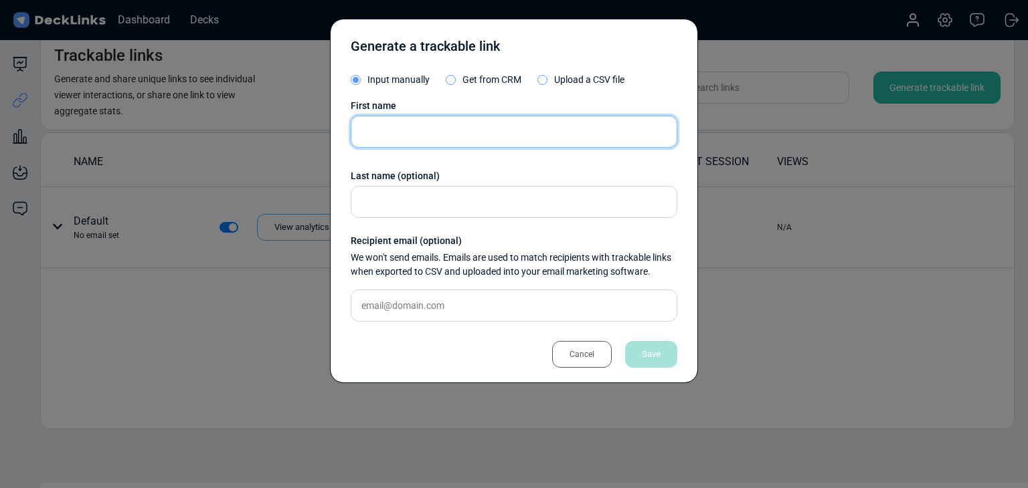
click at [420, 127] on input "text" at bounding box center [514, 132] width 327 height 32
paste input "[PERSON_NAME]"
type input "[PERSON_NAME]"
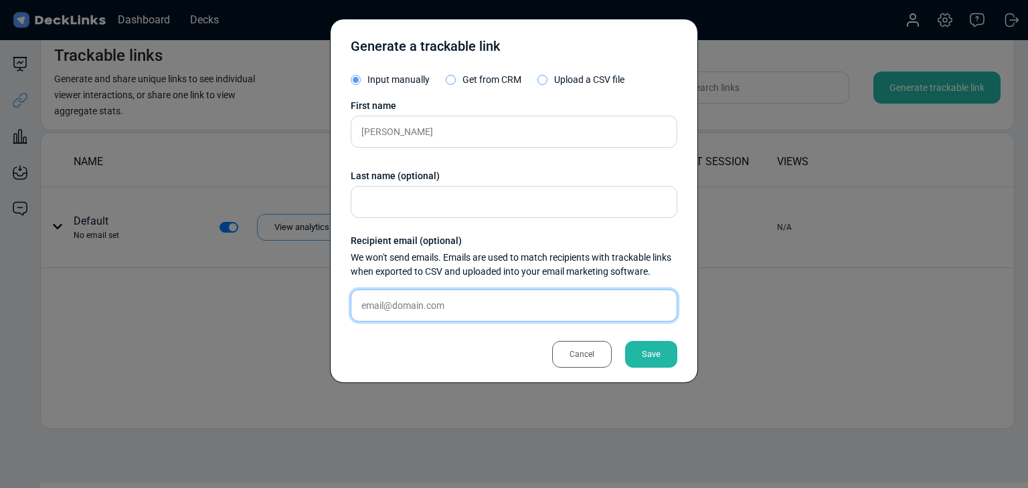
click at [434, 312] on input "text" at bounding box center [514, 306] width 327 height 32
paste input "[PERSON_NAME][EMAIL_ADDRESS][DOMAIN_NAME]"
type input "[PERSON_NAME][EMAIL_ADDRESS][DOMAIN_NAME]"
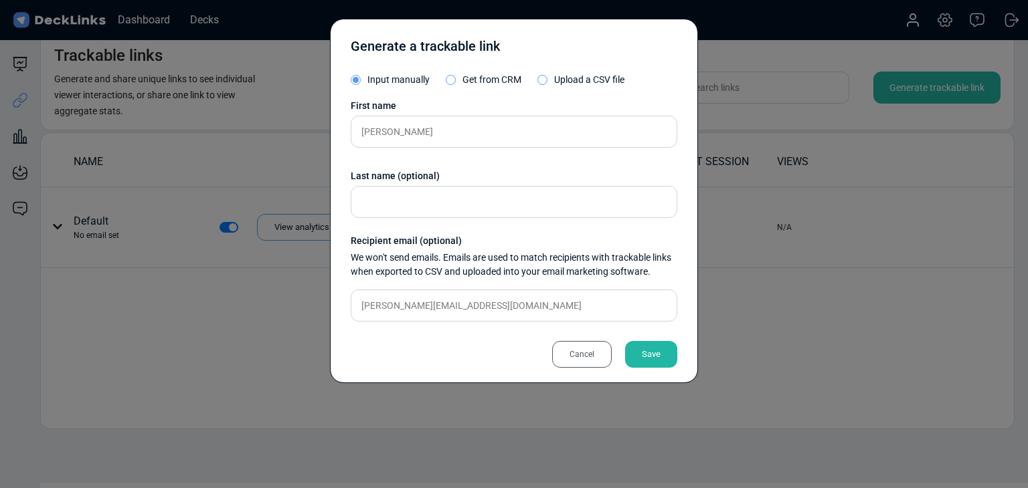
click at [639, 346] on div "Save" at bounding box center [651, 354] width 52 height 27
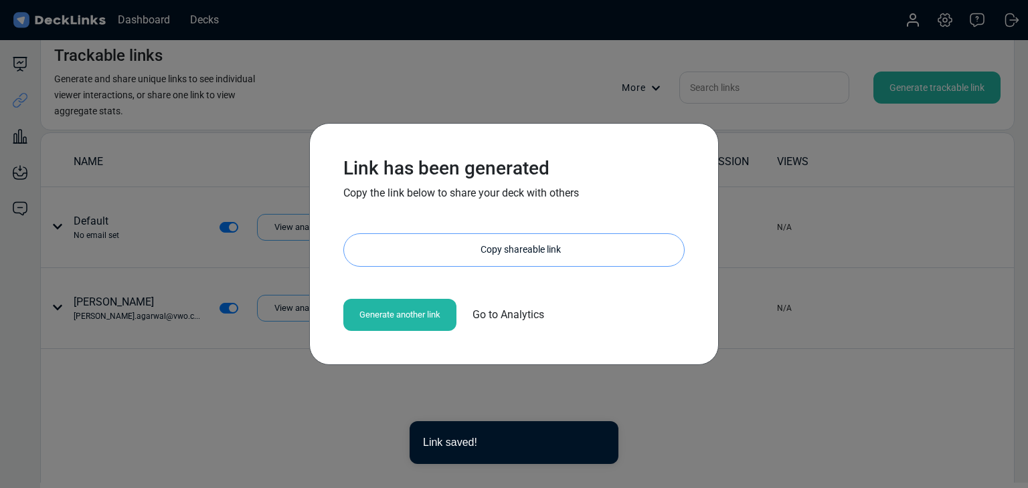
click at [479, 251] on div "Copy shareable link" at bounding box center [520, 250] width 327 height 32
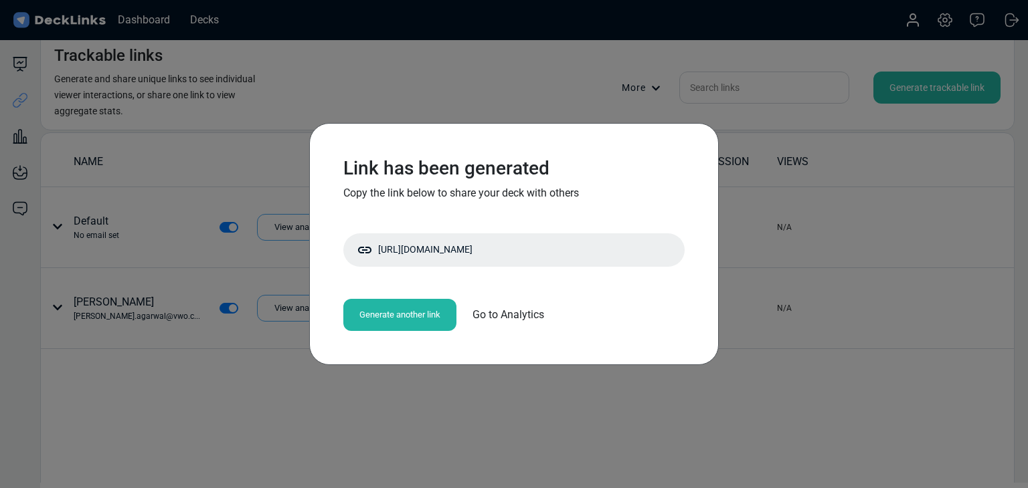
drag, startPoint x: 485, startPoint y: 139, endPoint x: 752, endPoint y: 5, distance: 298.9
click at [486, 139] on div "Link has been generated Copy the link below to share your deck with others [URL…" at bounding box center [513, 244] width 409 height 242
